Goal: Task Accomplishment & Management: Manage account settings

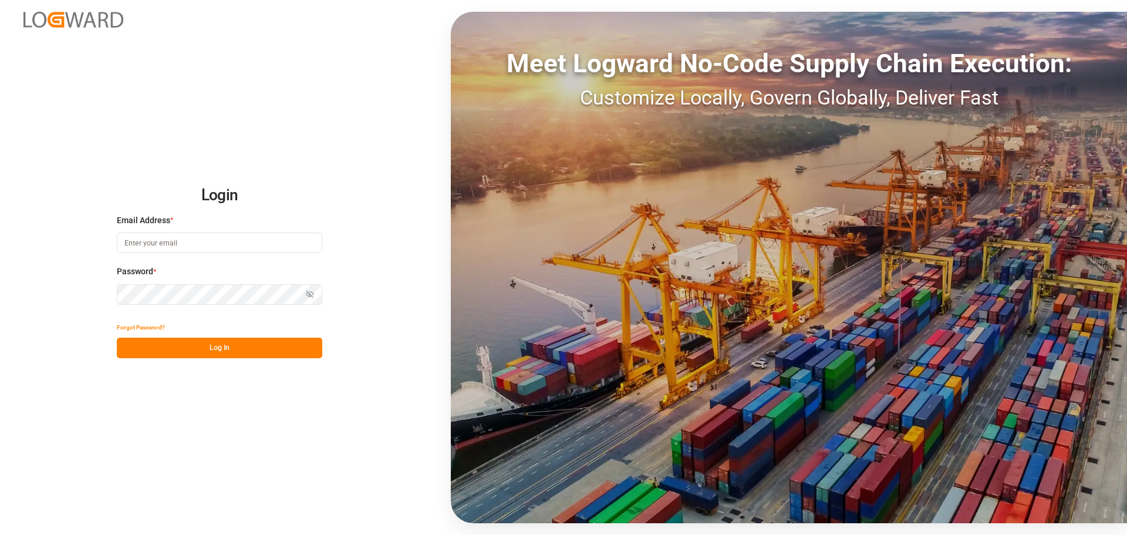
type input "[EMAIL_ADDRESS][DOMAIN_NAME]"
click at [232, 350] on button "Log In" at bounding box center [219, 347] width 205 height 21
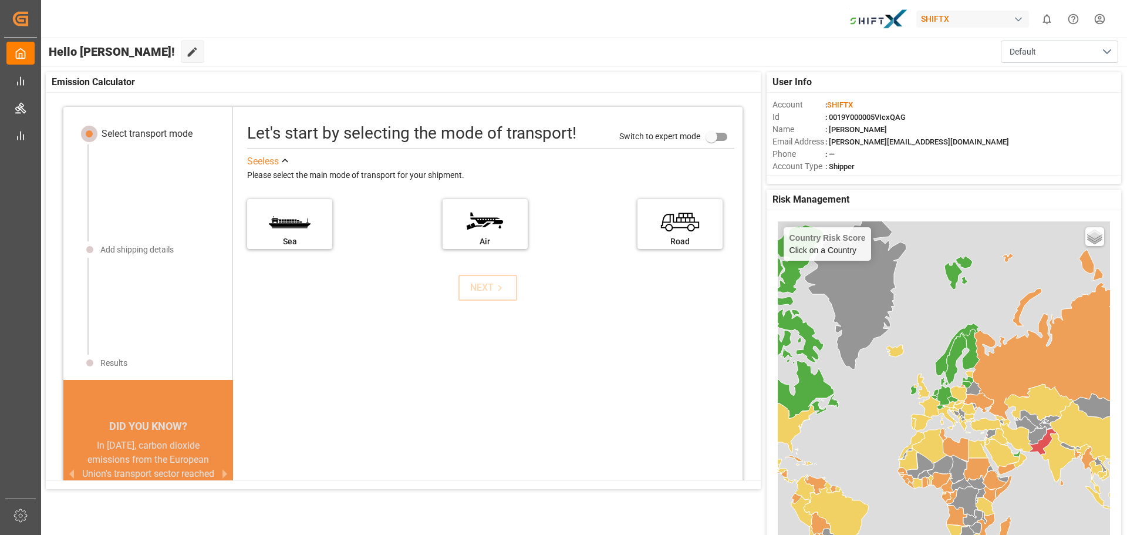
click at [300, 24] on div "SHIFTX 0 Notifications Only show unread All Mark all categories read No notific…" at bounding box center [580, 19] width 1094 height 38
